Goal: Task Accomplishment & Management: Use online tool/utility

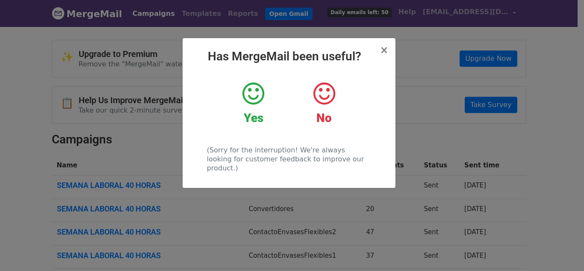
click at [257, 89] on icon at bounding box center [253, 94] width 22 height 26
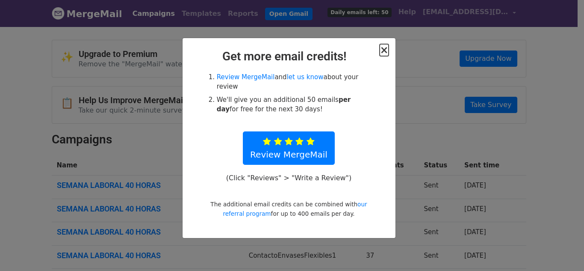
click at [387, 53] on span "×" at bounding box center [384, 50] width 9 height 12
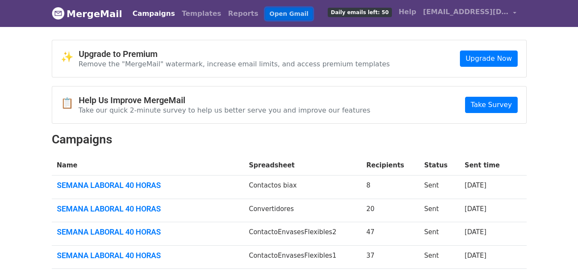
click at [265, 11] on link "Open Gmail" at bounding box center [288, 14] width 47 height 12
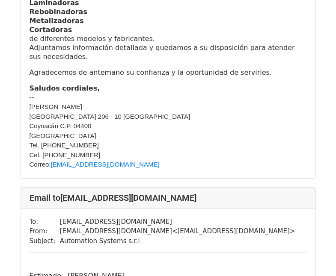
scroll to position [770, 0]
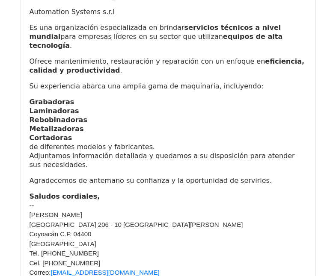
scroll to position [1197, 0]
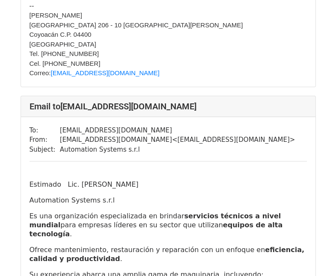
scroll to position [7139, 0]
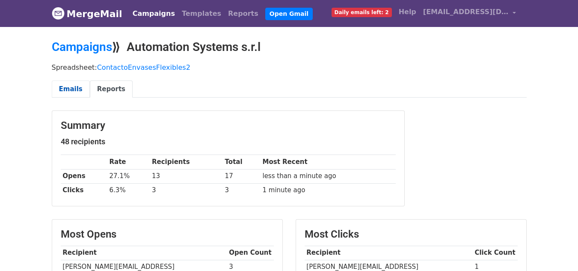
click at [67, 84] on link "Emails" at bounding box center [71, 89] width 38 height 18
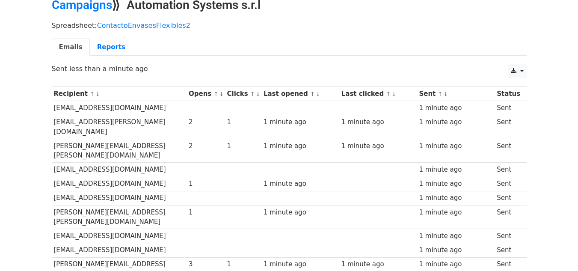
scroll to position [28, 0]
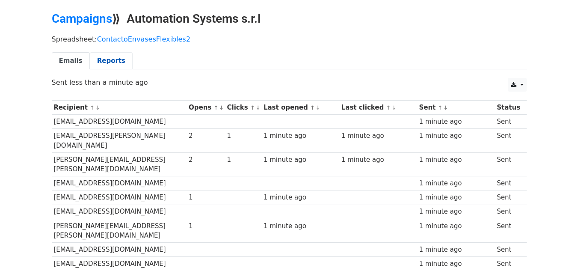
click at [109, 55] on link "Reports" at bounding box center [111, 61] width 43 height 18
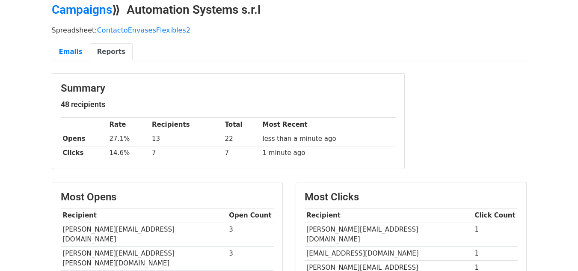
scroll to position [37, 0]
click at [75, 52] on link "Emails" at bounding box center [71, 53] width 38 height 18
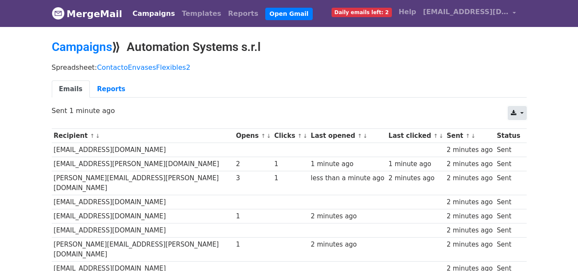
click at [517, 111] on link at bounding box center [516, 113] width 18 height 14
click at [531, 147] on link "Excel" at bounding box center [527, 146] width 38 height 14
